Goal: Check status: Check status

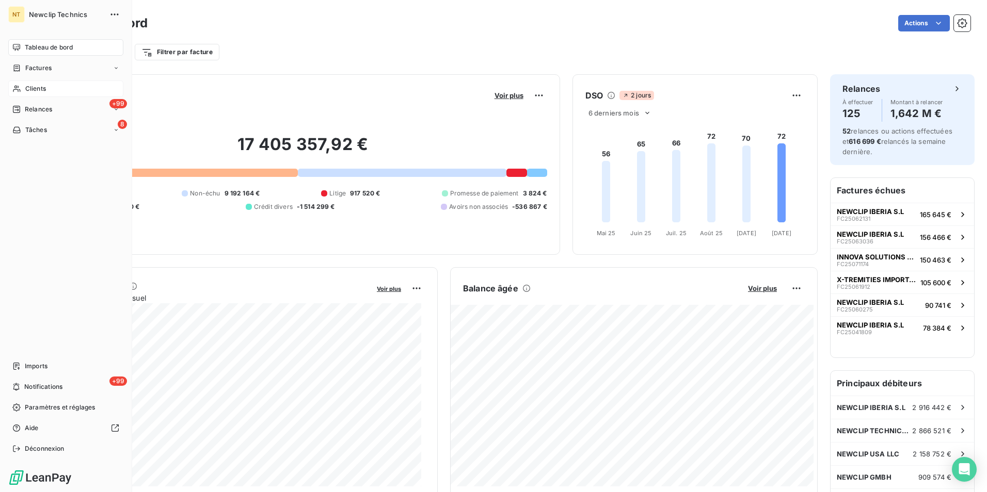
click at [22, 91] on div "Clients" at bounding box center [65, 88] width 115 height 17
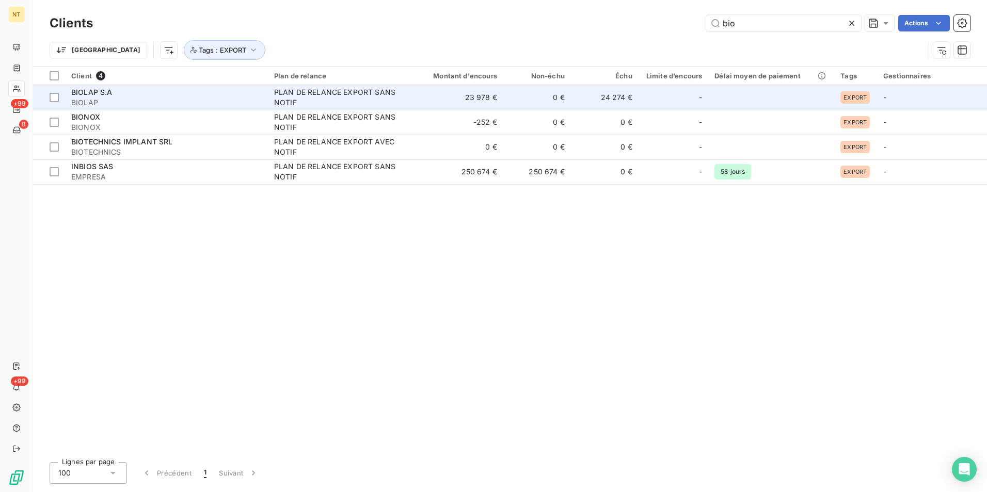
type input "bio"
click at [404, 106] on span "PLAN DE RELANCE EXPORT SANS NOTIF" at bounding box center [340, 97] width 132 height 21
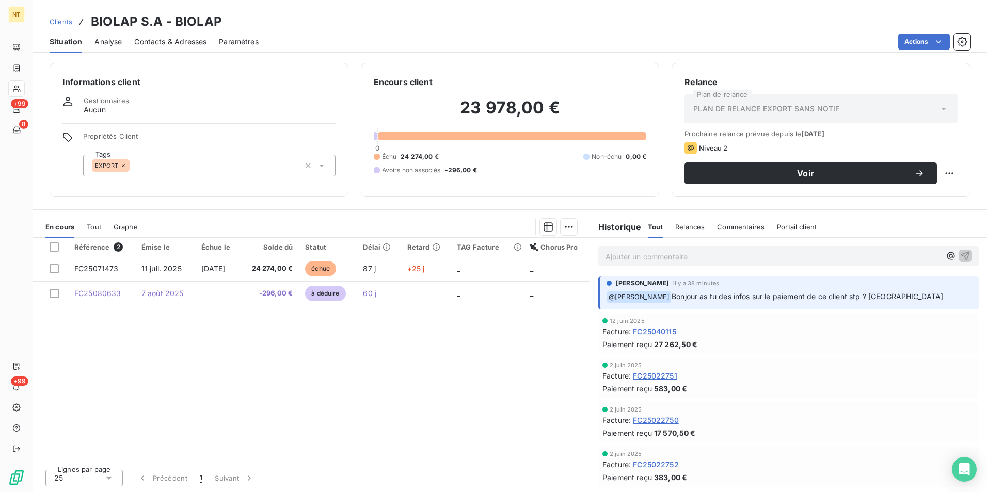
click at [803, 260] on p "Ajouter un commentaire ﻿" at bounding box center [772, 256] width 335 height 13
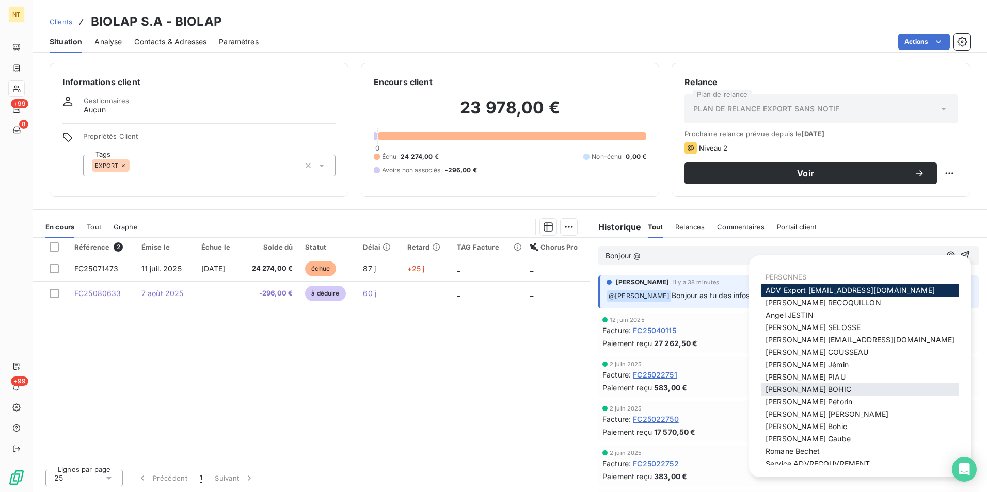
click at [811, 388] on div "[PERSON_NAME]" at bounding box center [859, 389] width 197 height 12
click at [804, 386] on span "[PERSON_NAME]" at bounding box center [808, 389] width 86 height 9
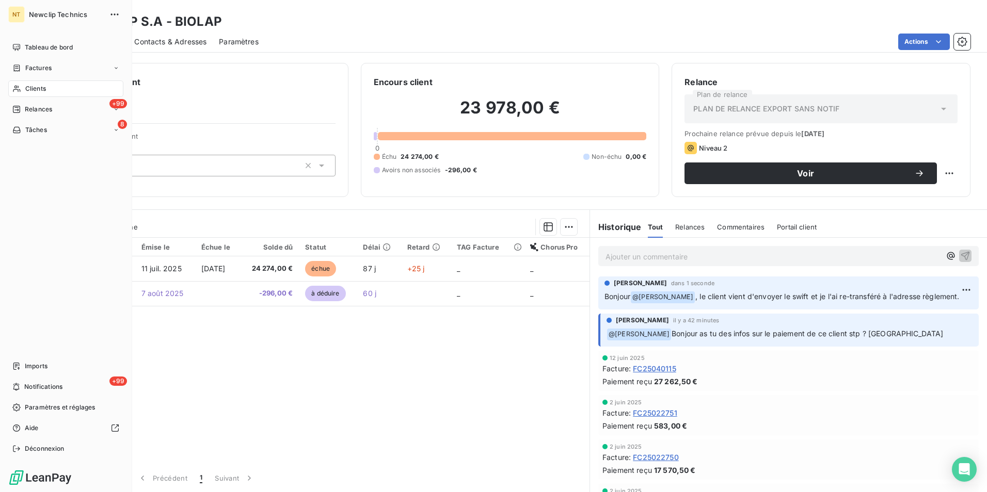
click at [64, 89] on div "Clients" at bounding box center [65, 88] width 115 height 17
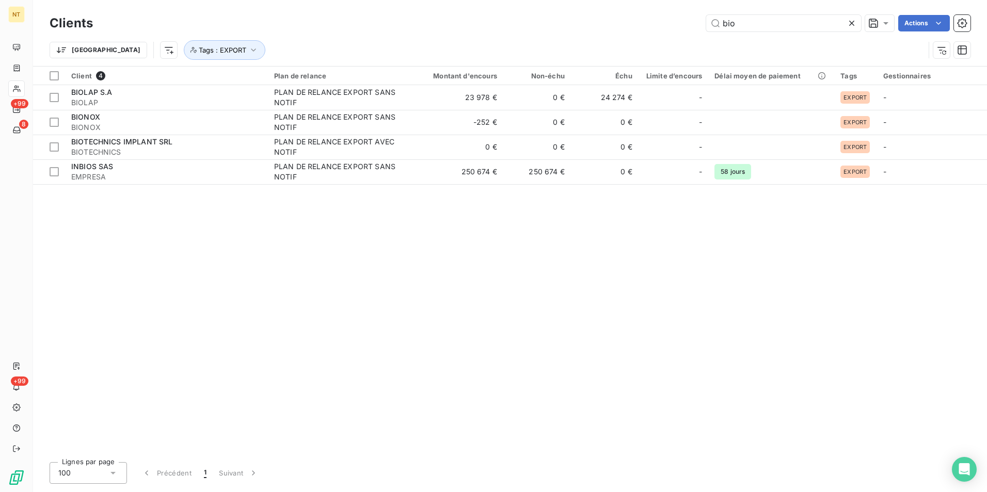
click at [850, 23] on icon at bounding box center [851, 23] width 10 height 10
